Goal: Book appointment/travel/reservation

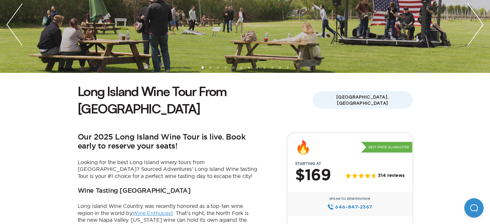
scroll to position [129, 0]
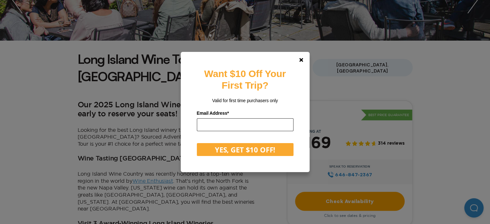
click at [220, 124] on input "email" at bounding box center [245, 124] width 97 height 13
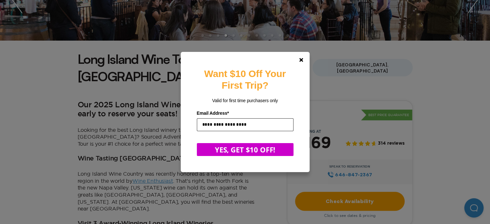
type input "**********"
click at [234, 150] on button "YES, GET $10 OFF!" at bounding box center [245, 149] width 97 height 13
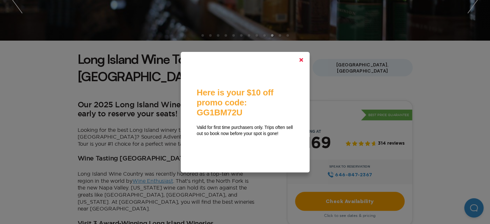
click at [302, 58] on icon at bounding box center [301, 60] width 4 height 4
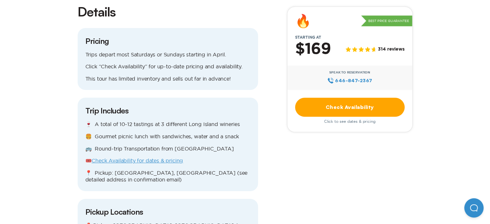
scroll to position [599, 0]
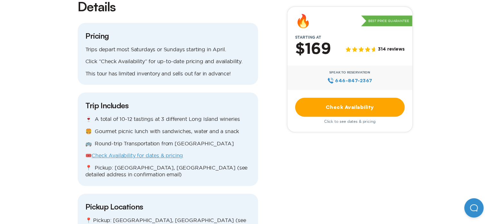
click at [163, 152] on link "Check Availability for dates & pricing" at bounding box center [138, 155] width 92 height 6
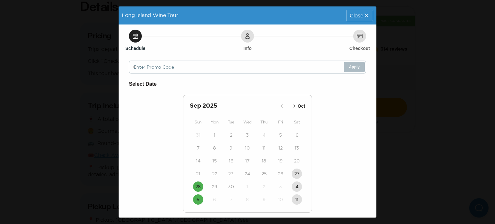
scroll to position [20, 0]
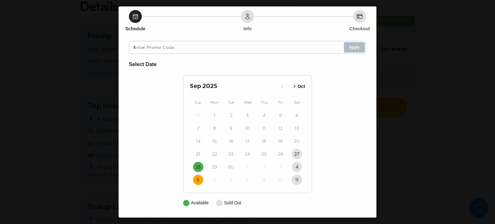
click at [193, 179] on button "5" at bounding box center [198, 180] width 10 height 10
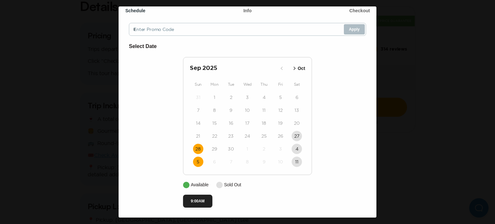
click at [197, 148] on time "28" at bounding box center [197, 149] width 5 height 6
click at [195, 146] on time "28" at bounding box center [197, 149] width 5 height 6
click at [193, 161] on button "5" at bounding box center [198, 162] width 10 height 10
